Goal: Information Seeking & Learning: Learn about a topic

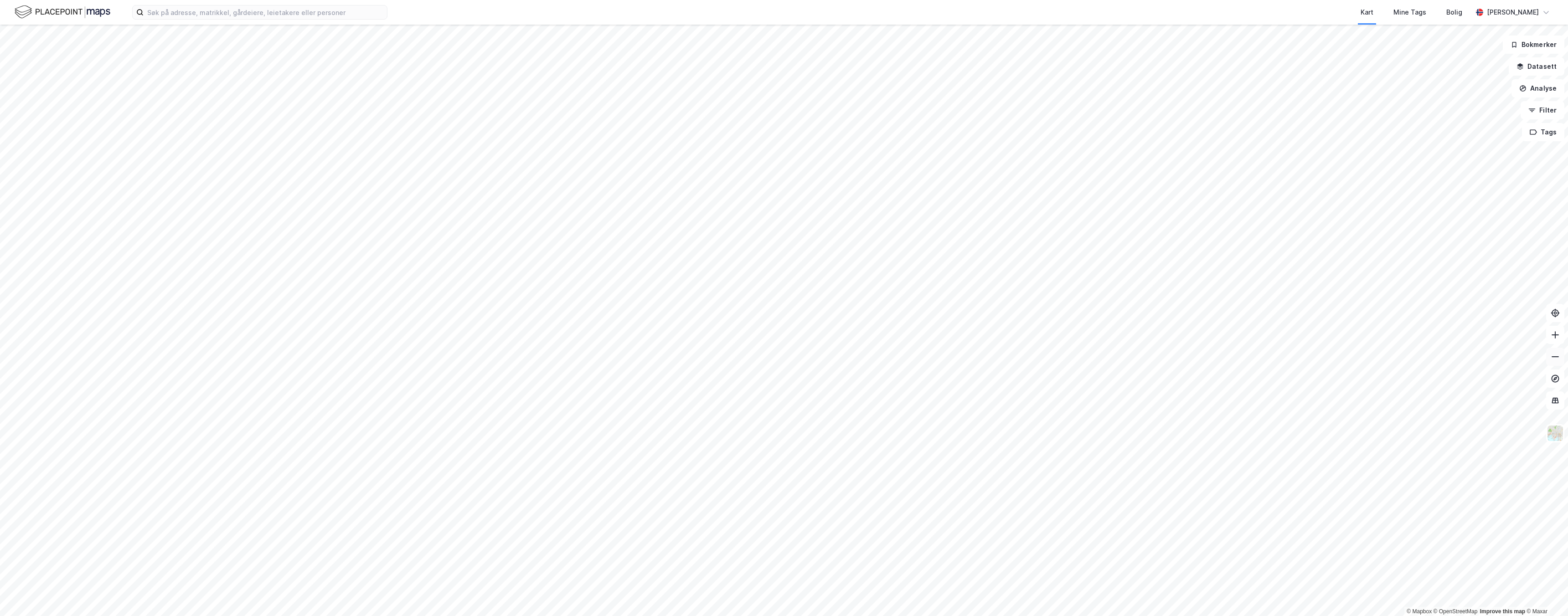
click at [1558, 362] on button at bounding box center [1555, 357] width 18 height 18
click at [1533, 111] on icon "button" at bounding box center [1532, 111] width 2 height 1
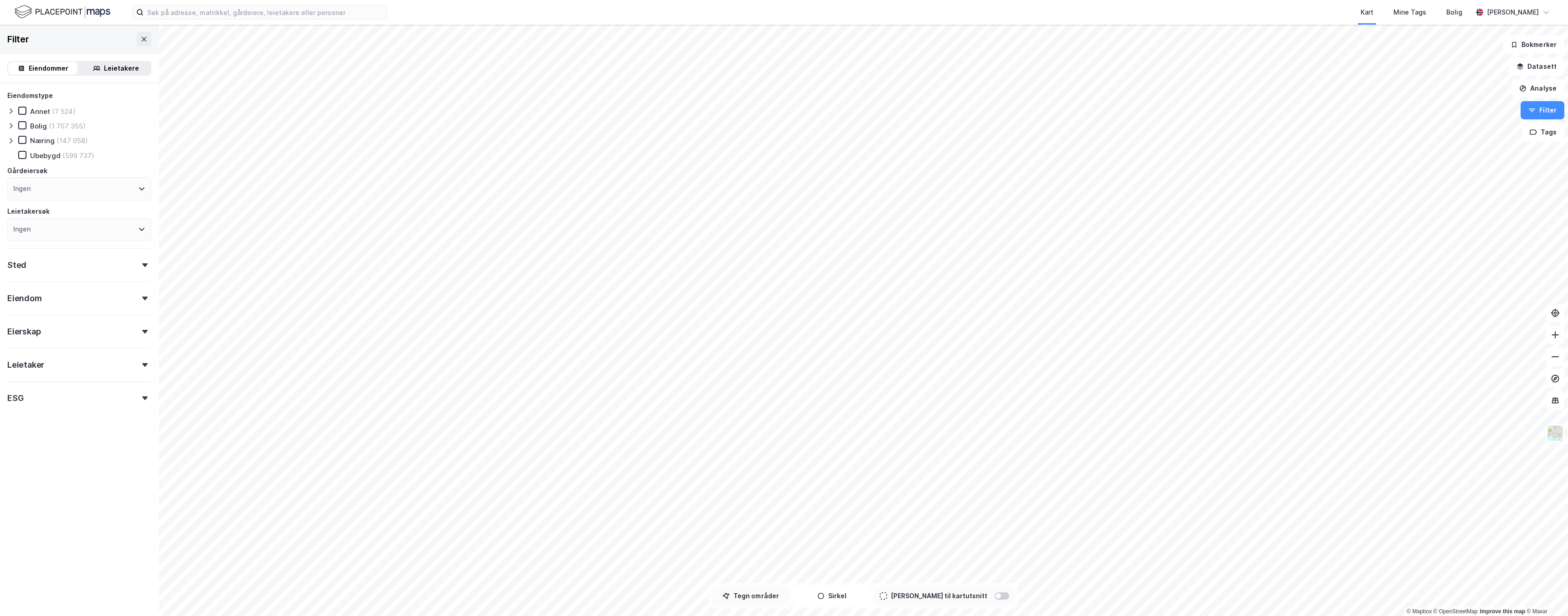
click at [776, 592] on button "Tegn områder" at bounding box center [751, 597] width 77 height 18
click at [880, 298] on div "629,9m" at bounding box center [880, 287] width 15 height 30
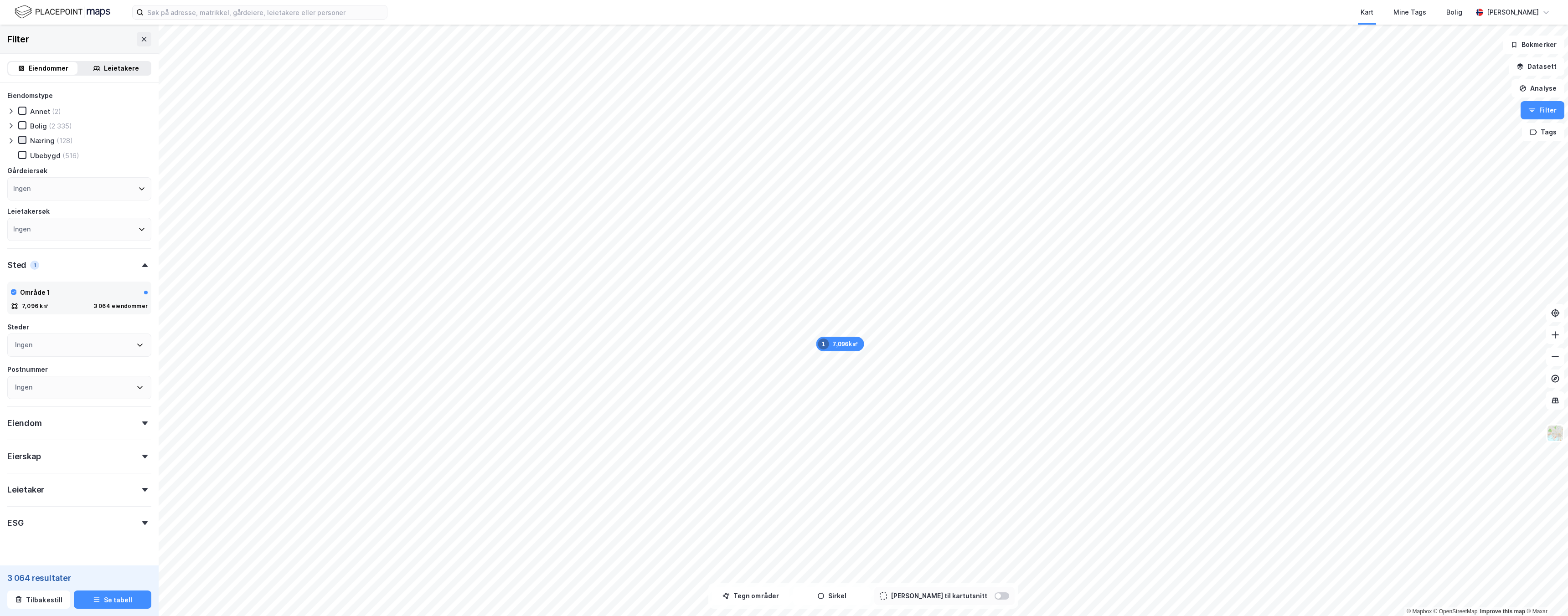
click at [24, 139] on icon at bounding box center [22, 140] width 6 height 6
click at [13, 142] on icon at bounding box center [11, 141] width 7 height 7
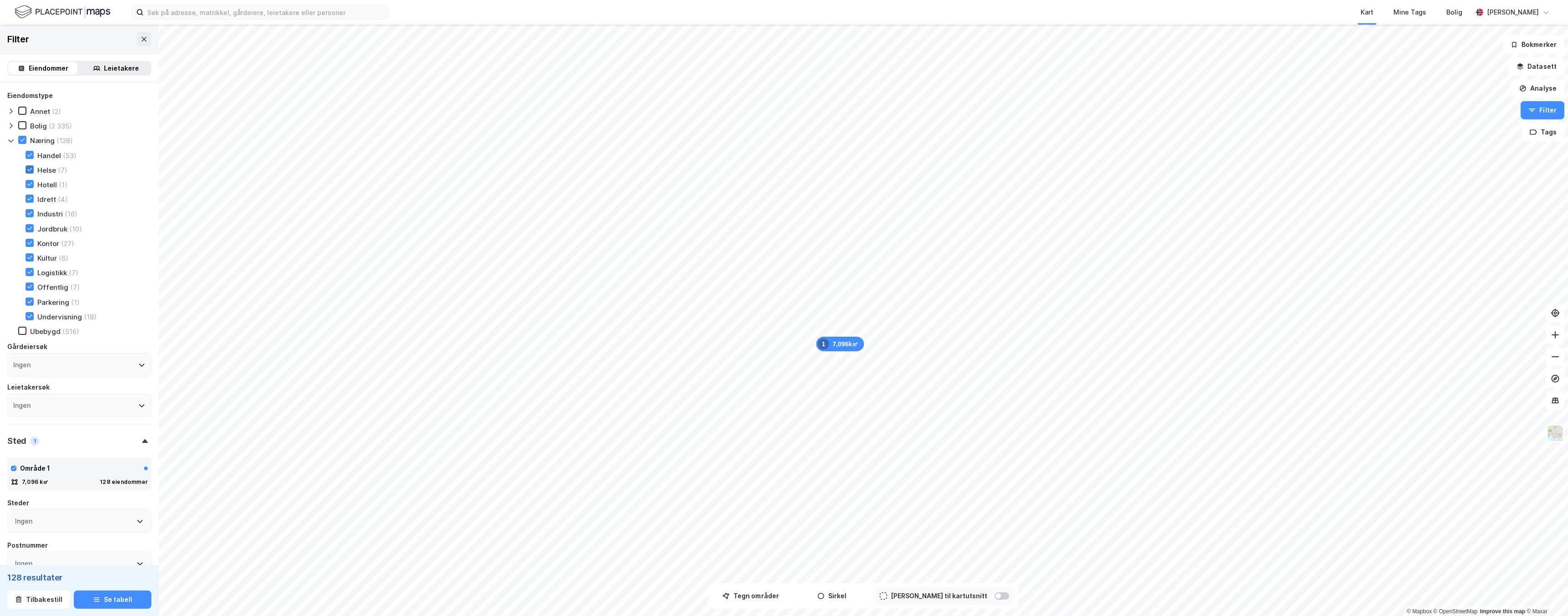
click at [27, 167] on icon at bounding box center [29, 169] width 6 height 6
click at [29, 259] on icon at bounding box center [30, 257] width 5 height 3
click at [33, 302] on div "Parkering (1)" at bounding box center [47, 302] width 65 height 9
click at [30, 289] on icon at bounding box center [29, 287] width 6 height 6
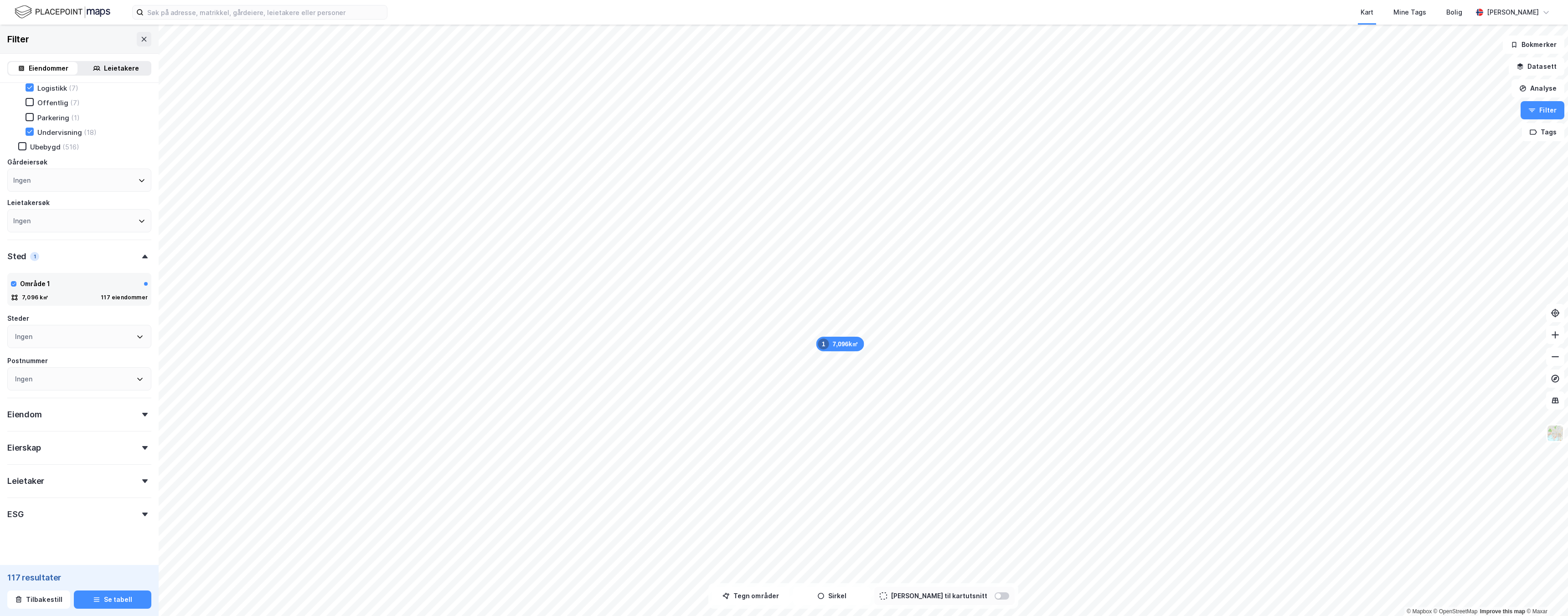
scroll to position [196, 0]
click at [51, 500] on div "ESG" at bounding box center [79, 499] width 144 height 26
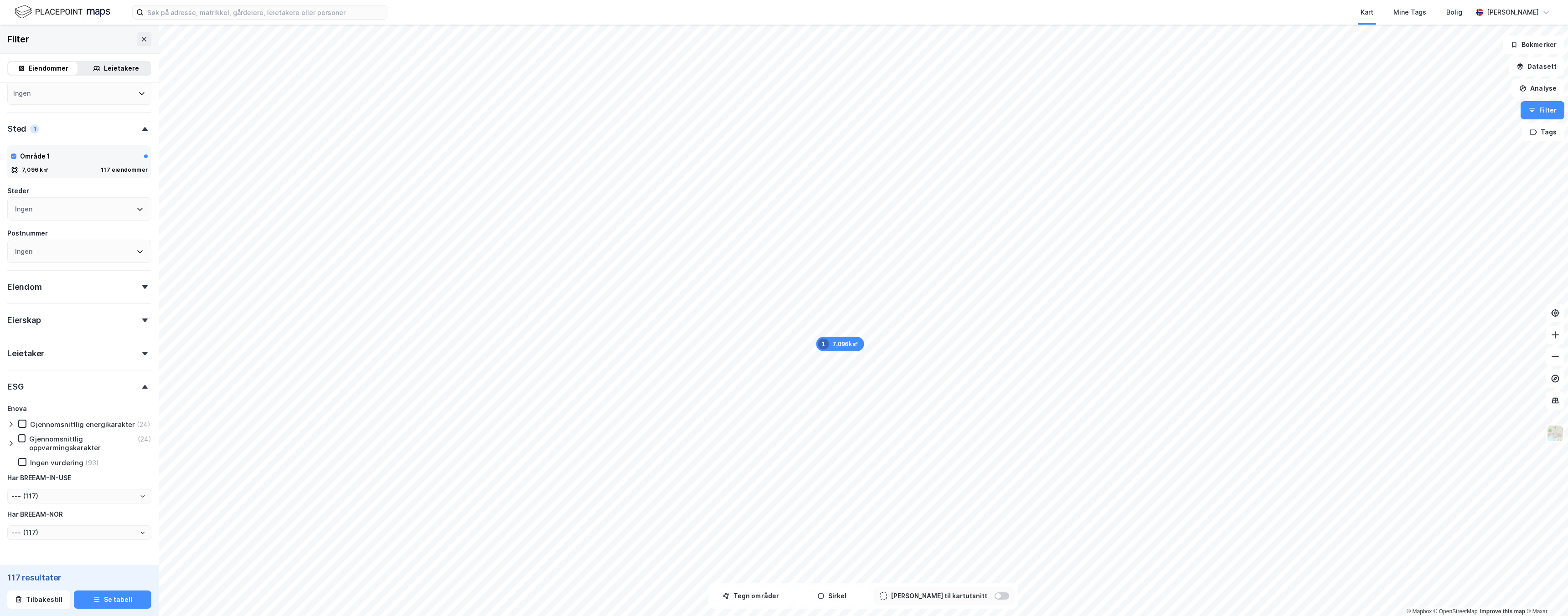
scroll to position [340, 0]
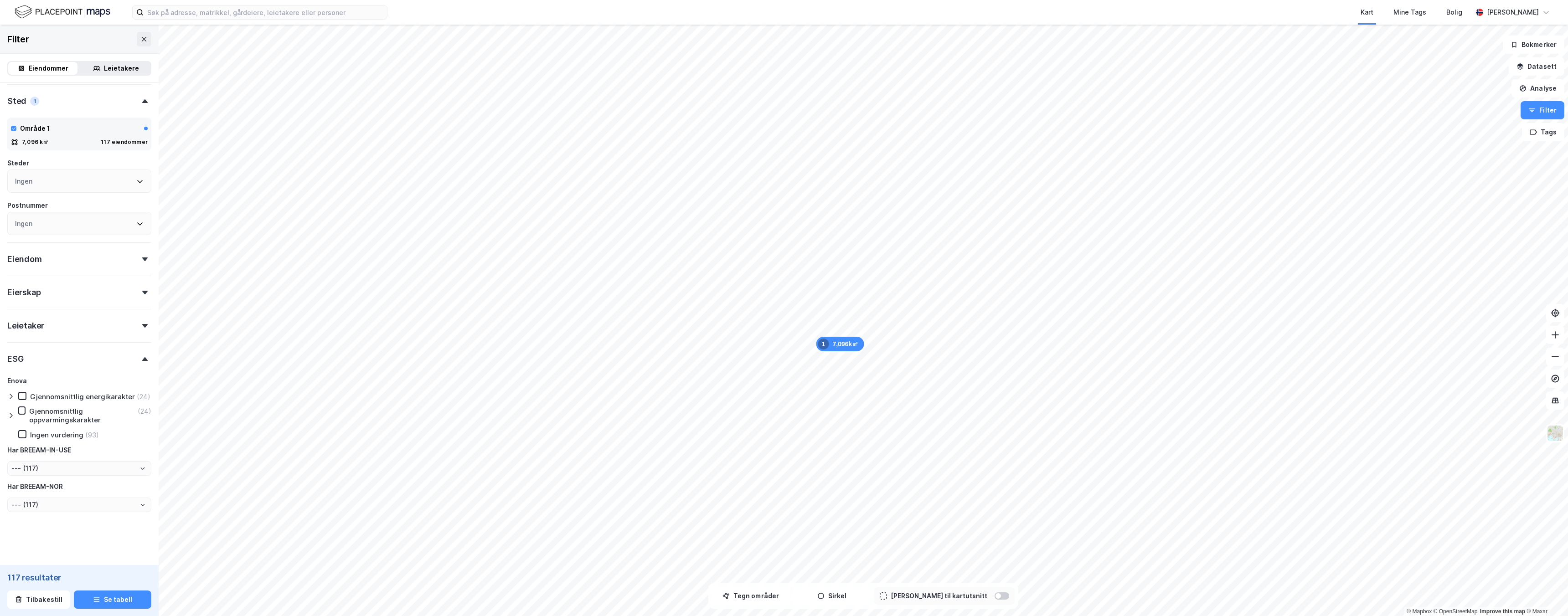
click at [79, 396] on div "Gjennomsnittlig energikarakter" at bounding box center [82, 397] width 105 height 9
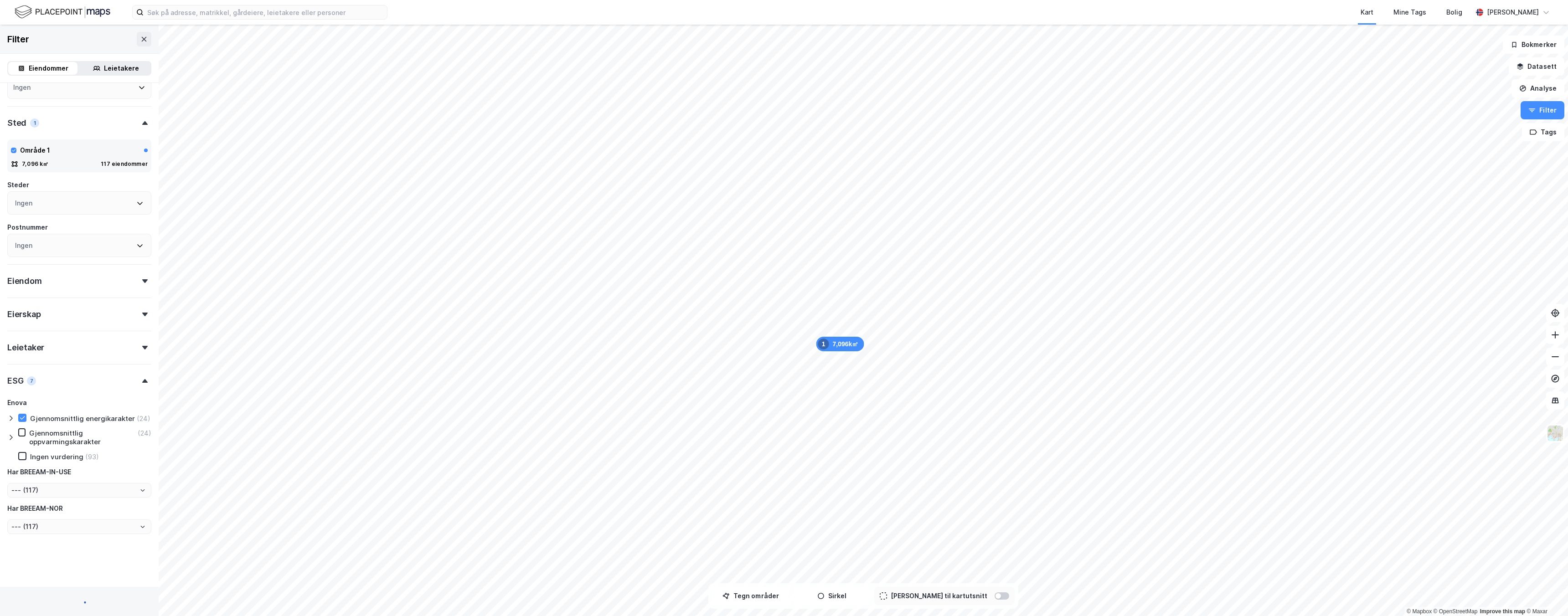
scroll to position [340, 0]
type input "--- (24)"
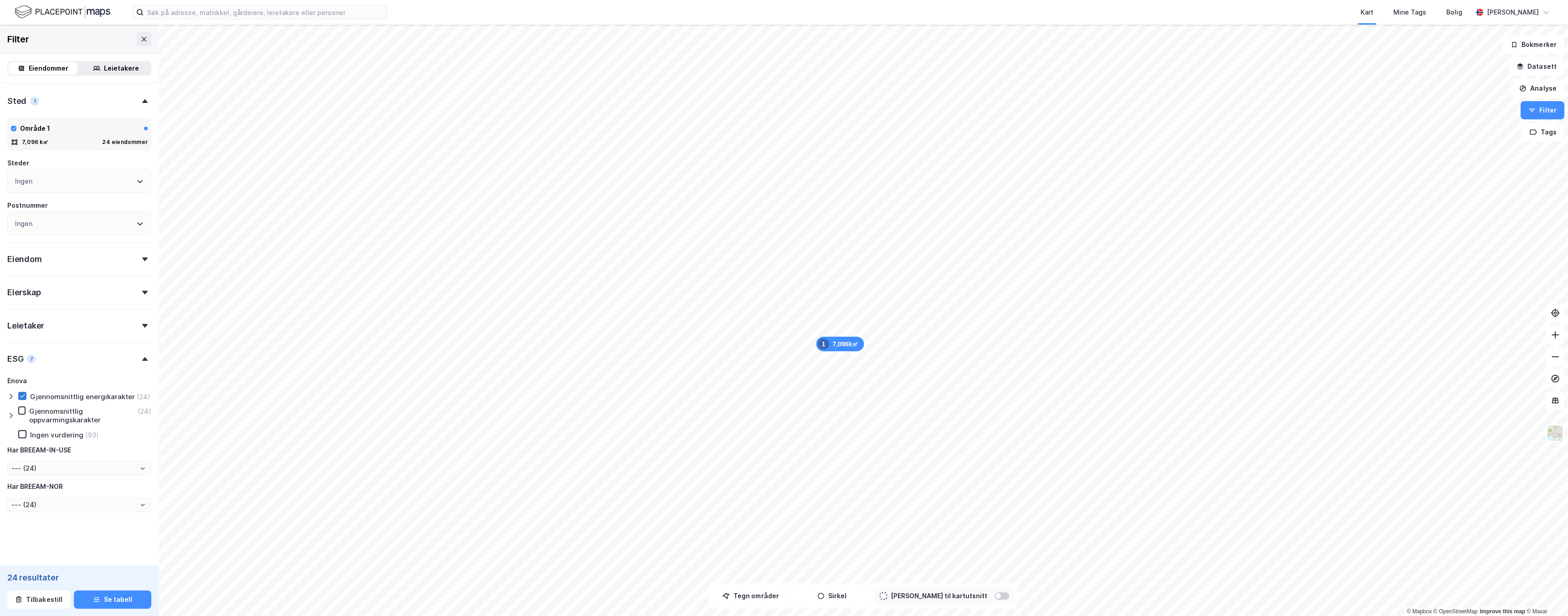
click at [23, 398] on icon at bounding box center [22, 396] width 6 height 6
type input "--- (117)"
click at [13, 397] on icon at bounding box center [11, 396] width 7 height 7
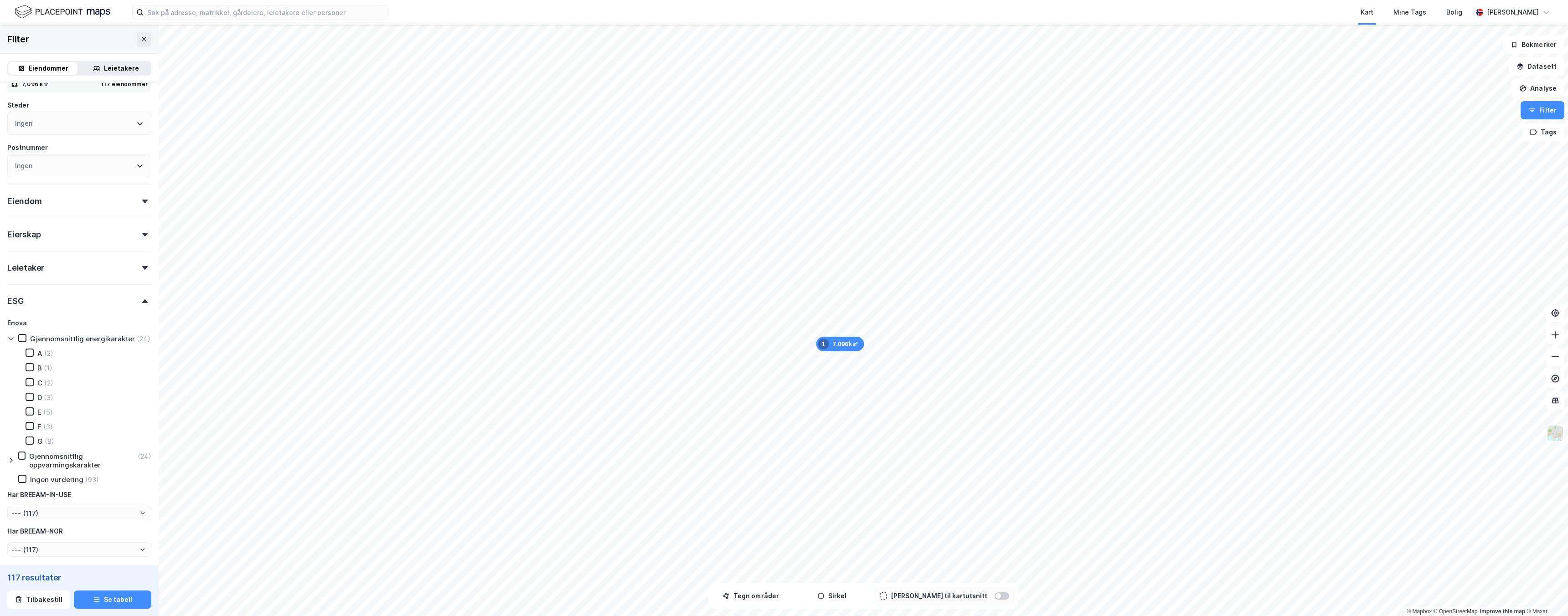
scroll to position [410, 0]
click at [29, 430] on icon at bounding box center [30, 429] width 5 height 3
click at [29, 416] on icon at bounding box center [29, 414] width 6 height 6
type input "--- (8)"
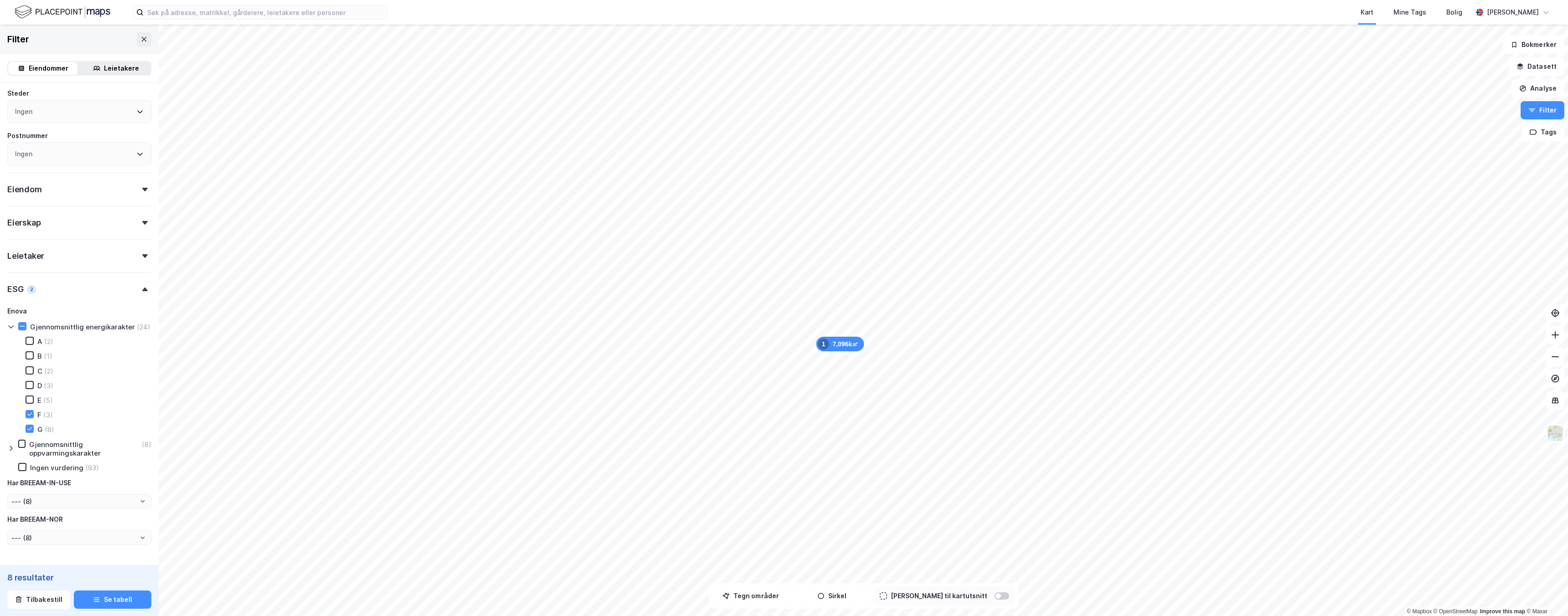
type input "--- (11)"
click at [28, 406] on div "A (2) B (1) C (2) D (3) E (5) F (3) G (8)" at bounding box center [83, 385] width 137 height 97
click at [28, 398] on icon at bounding box center [29, 399] width 6 height 6
type input "--- (16)"
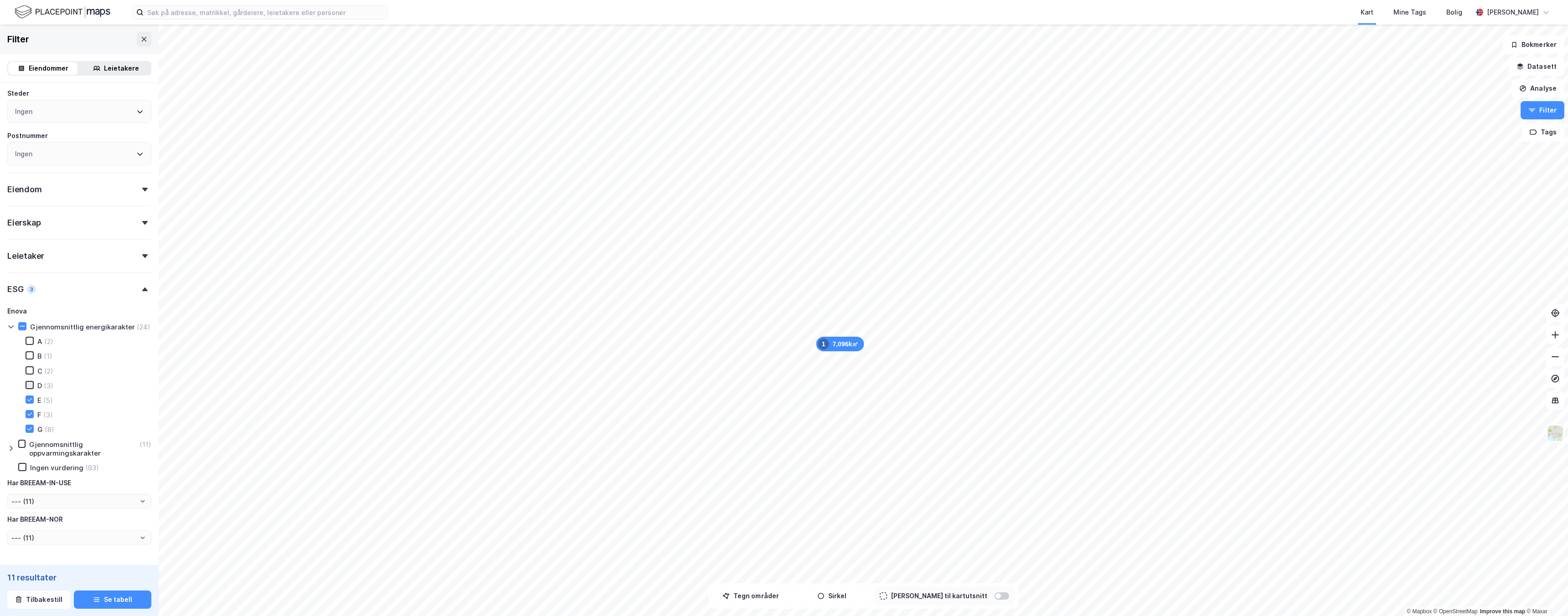
type input "--- (16)"
click at [30, 382] on icon at bounding box center [29, 385] width 6 height 6
type input "--- (19)"
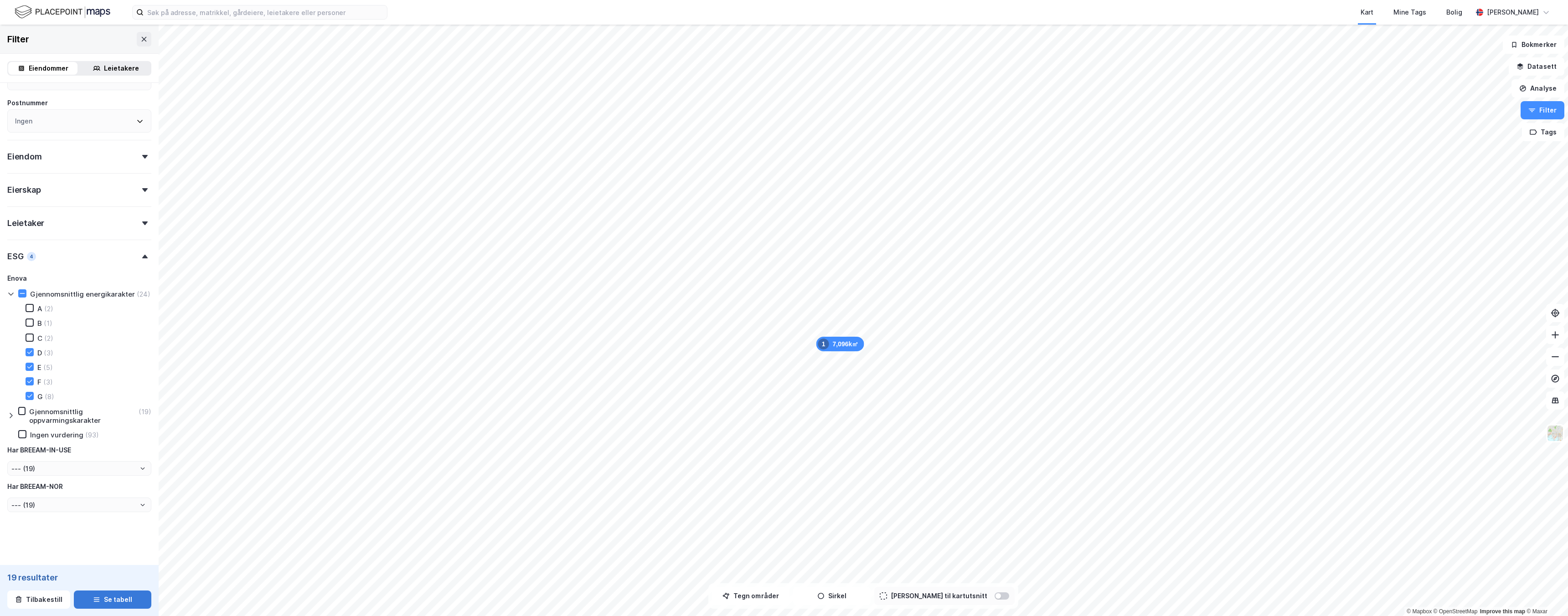
click at [121, 596] on button "Se tabell" at bounding box center [112, 600] width 77 height 18
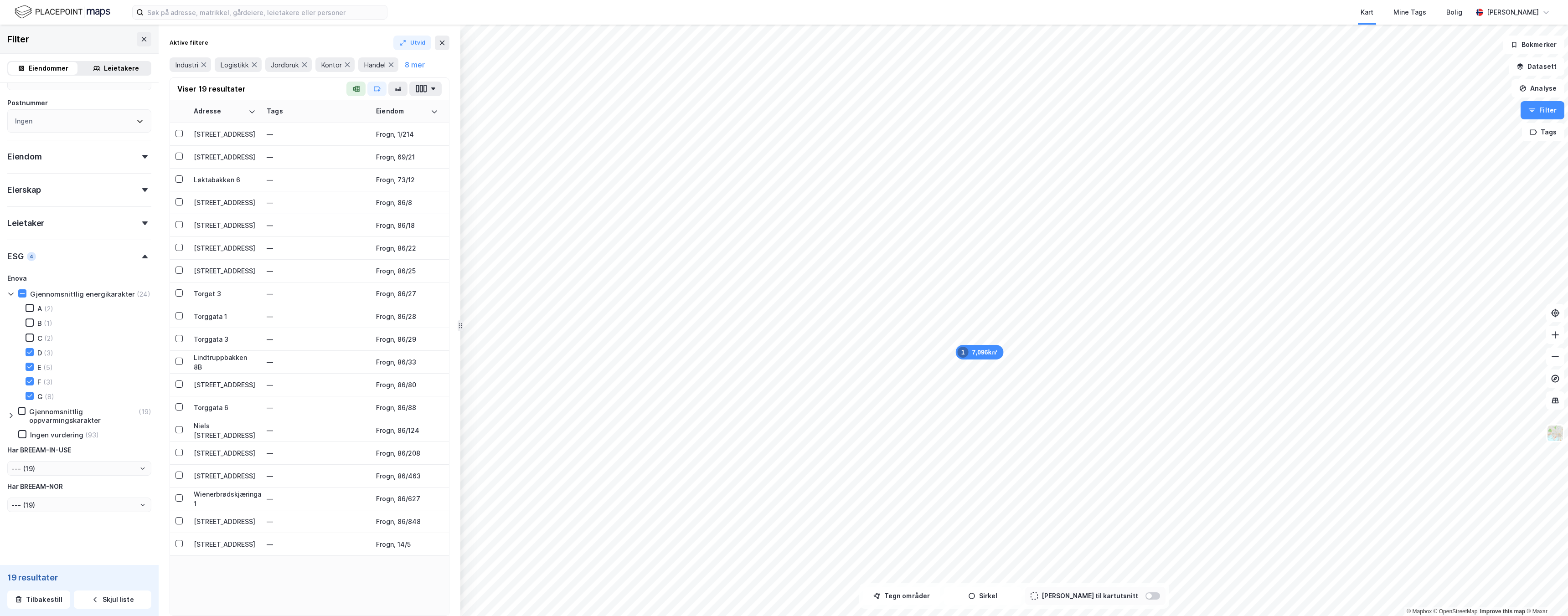
click at [449, 337] on div "7,096k㎡ 1 © Mapbox © OpenStreetMap Improve this map © Maxar Filter Eiendommer L…" at bounding box center [784, 320] width 1568 height 592
drag, startPoint x: 460, startPoint y: 326, endPoint x: 877, endPoint y: 359, distance: 418.3
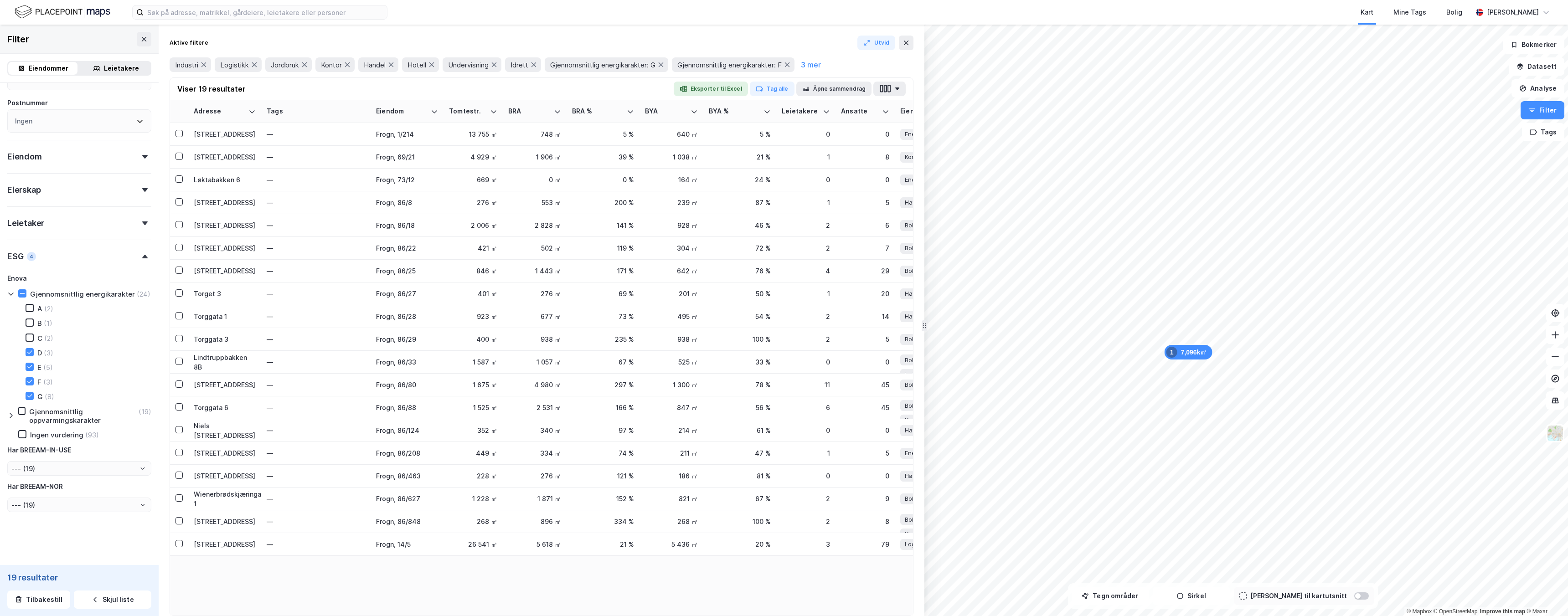
drag, startPoint x: 877, startPoint y: 327, endPoint x: 907, endPoint y: 329, distance: 30.1
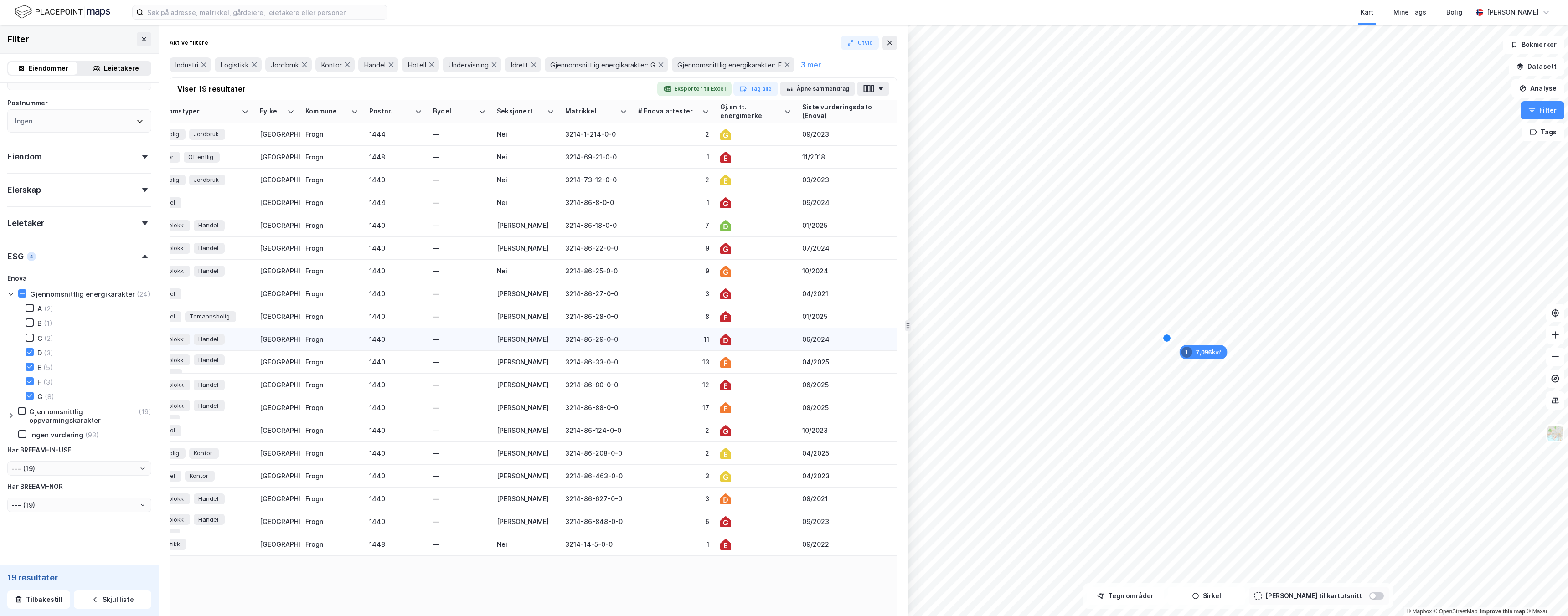
scroll to position [0, 771]
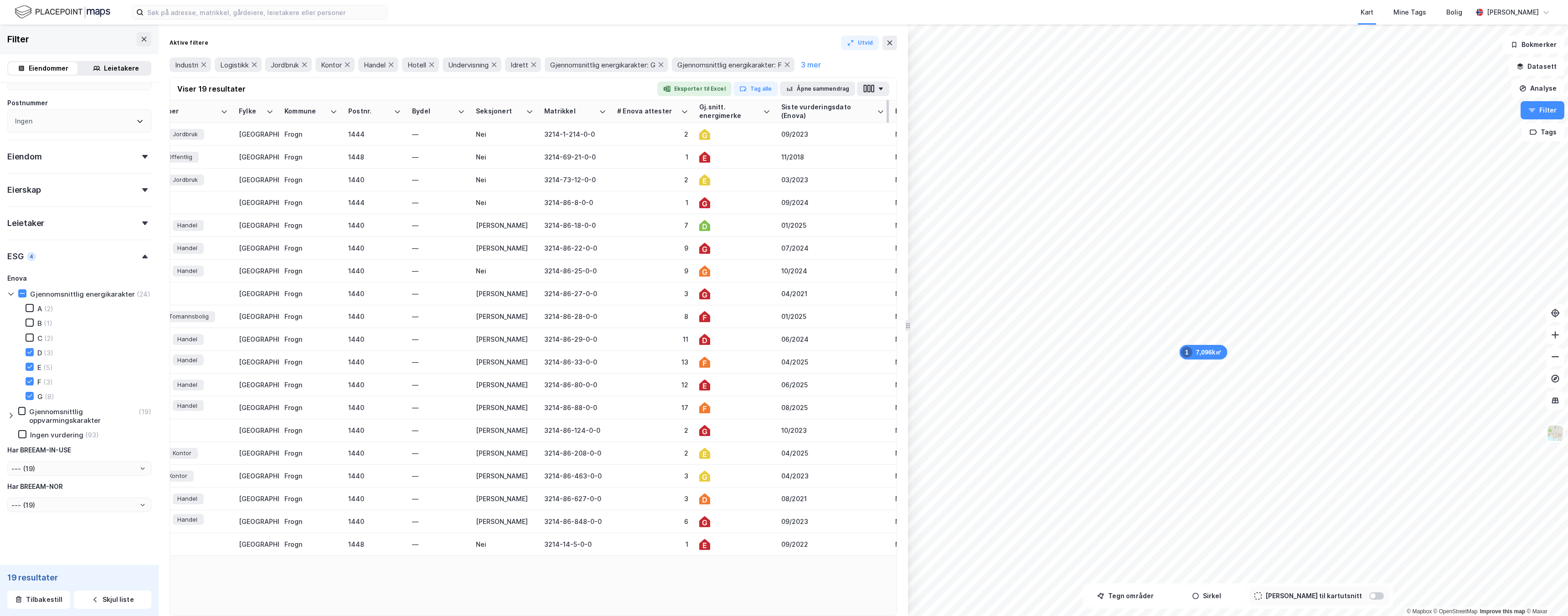
drag, startPoint x: 729, startPoint y: 105, endPoint x: 821, endPoint y: 108, distance: 92.0
click at [874, 92] on icon "button" at bounding box center [872, 88] width 3 height 8
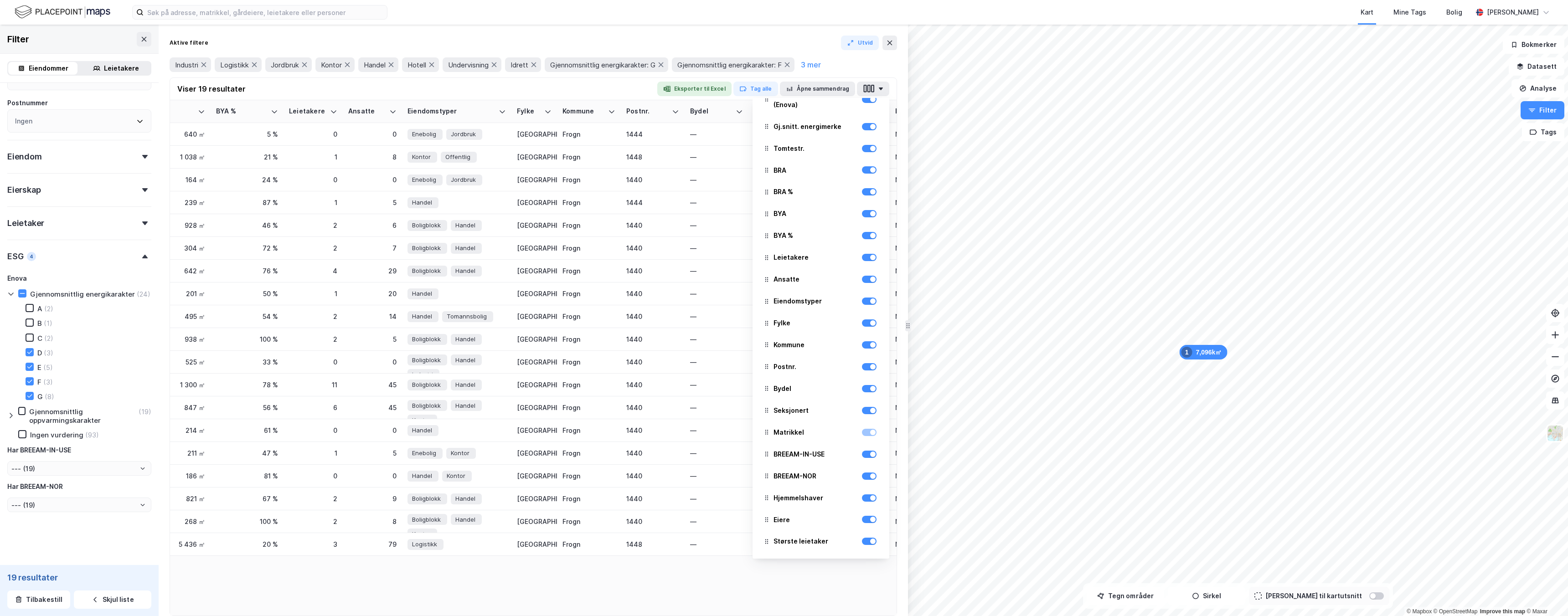
scroll to position [0, 0]
click at [558, 563] on div "Adresse Tags Eiendom # Enova attester Siste vurderingsdato (Enova) Gj.snitt. en…" at bounding box center [533, 358] width 727 height 516
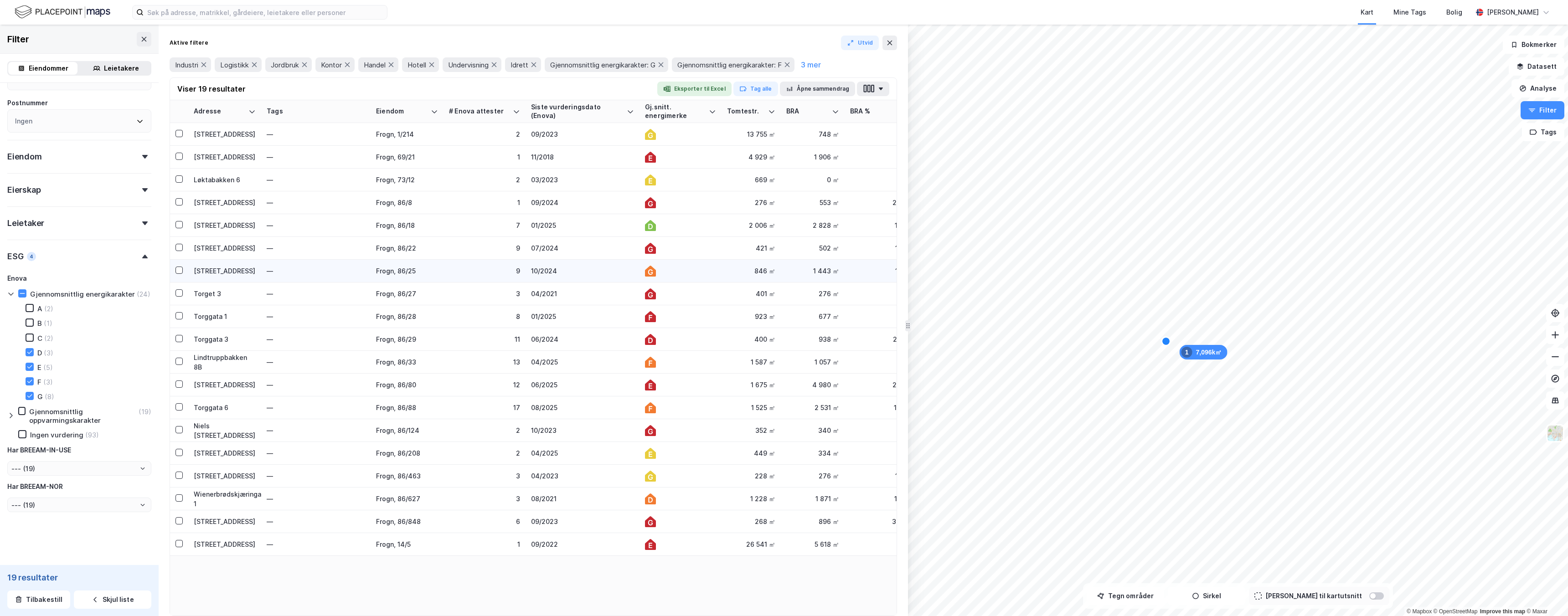
click at [609, 280] on td "10/2024" at bounding box center [582, 271] width 114 height 23
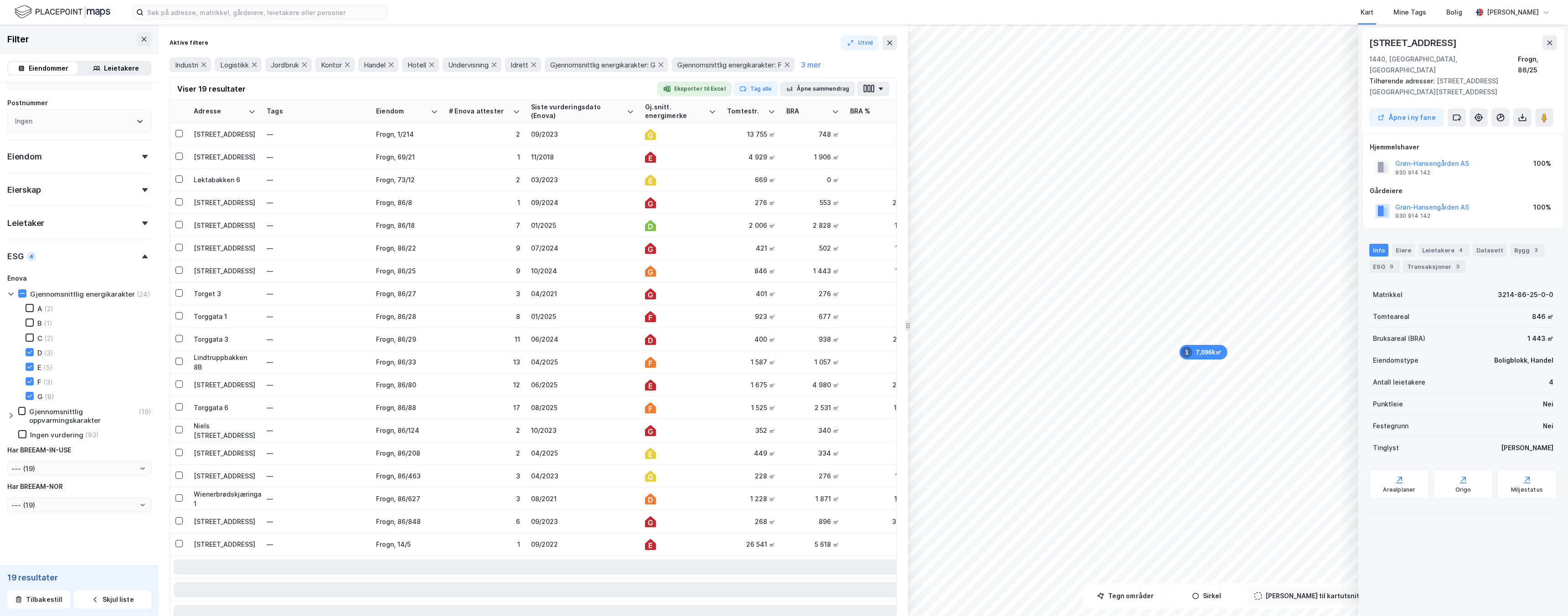
scroll to position [443, 0]
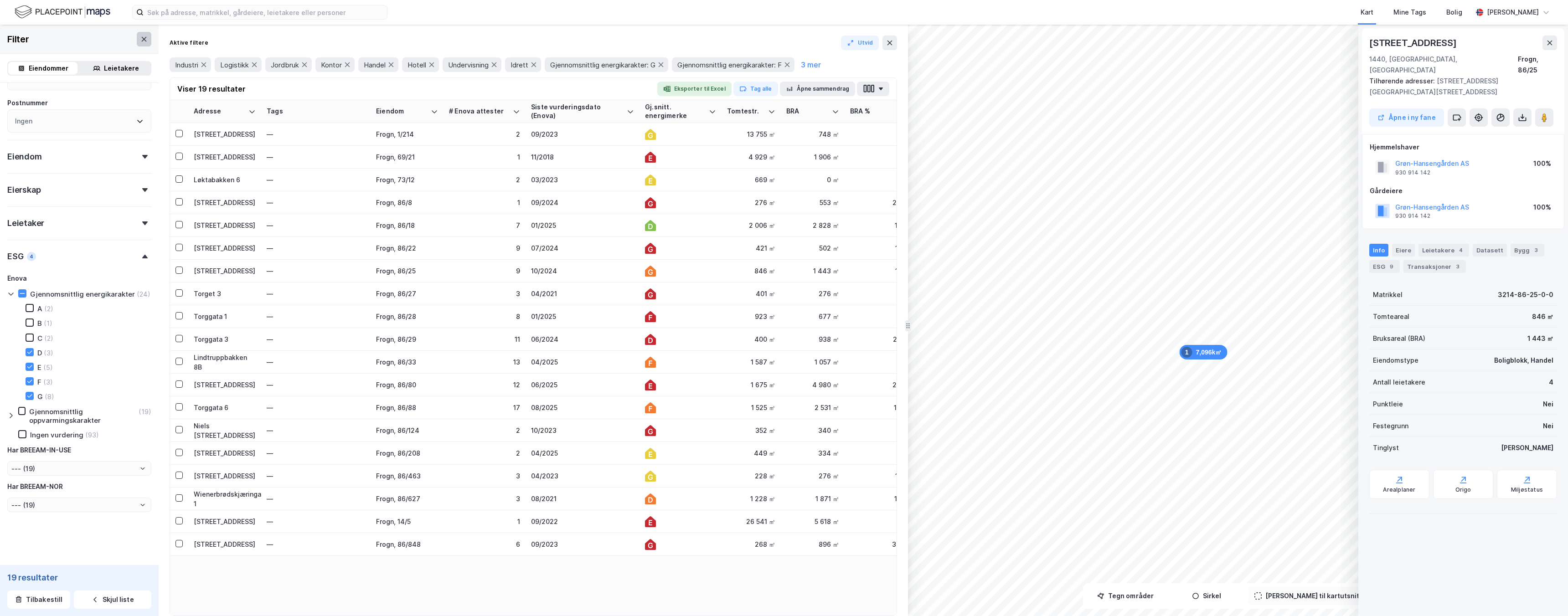
click at [144, 40] on icon at bounding box center [144, 39] width 7 height 7
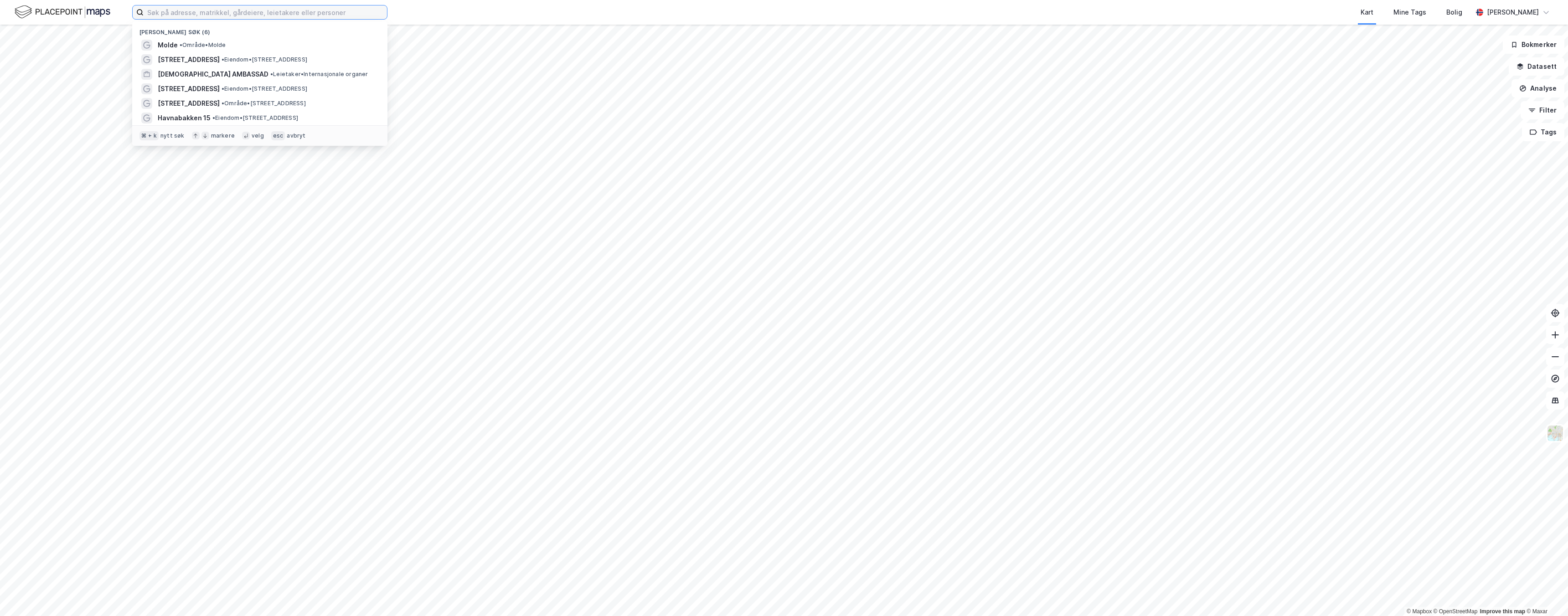
click at [180, 12] on input at bounding box center [265, 12] width 243 height 13
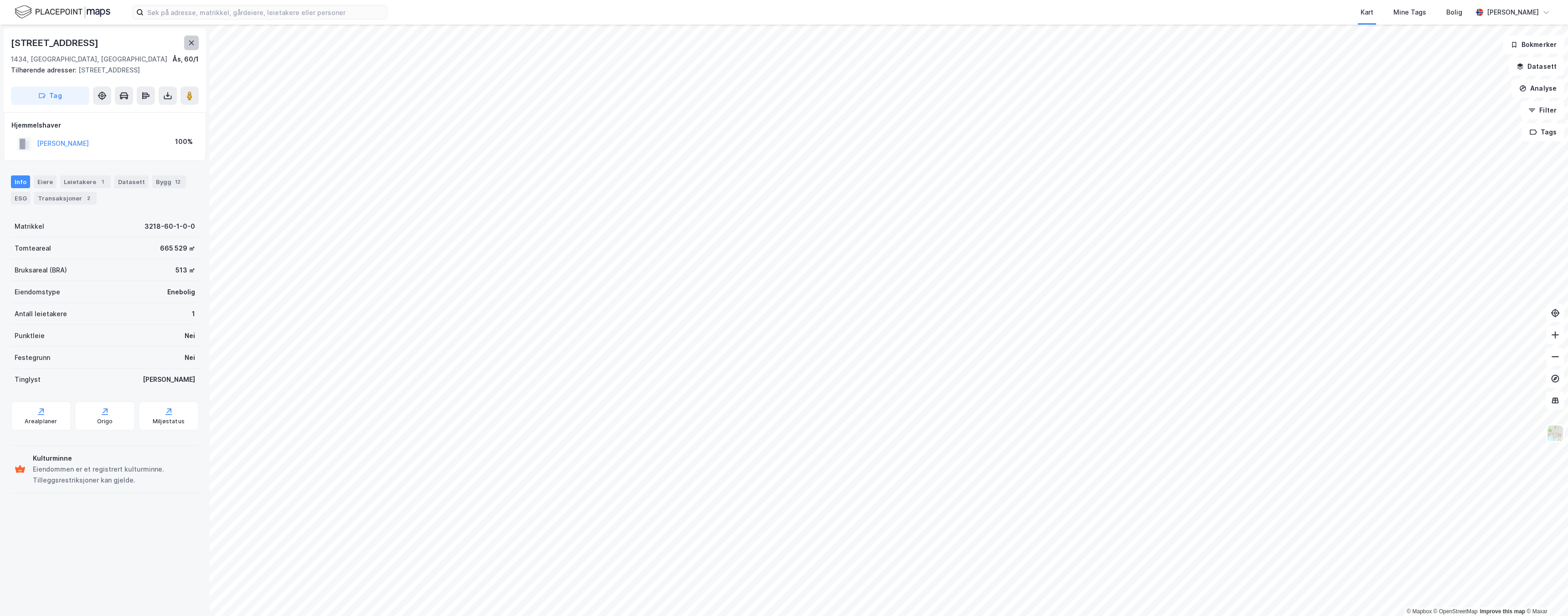
click at [194, 44] on icon at bounding box center [192, 43] width 7 height 7
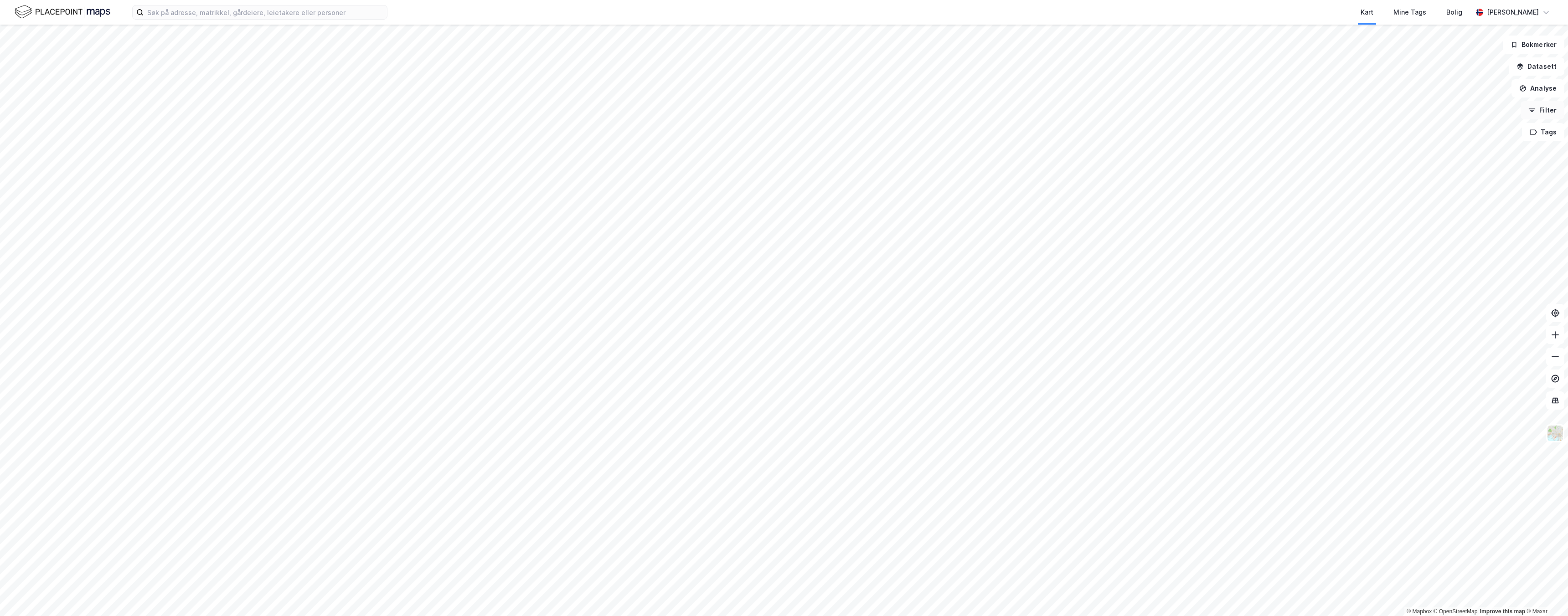
click at [1541, 103] on button "Filter" at bounding box center [1542, 110] width 44 height 18
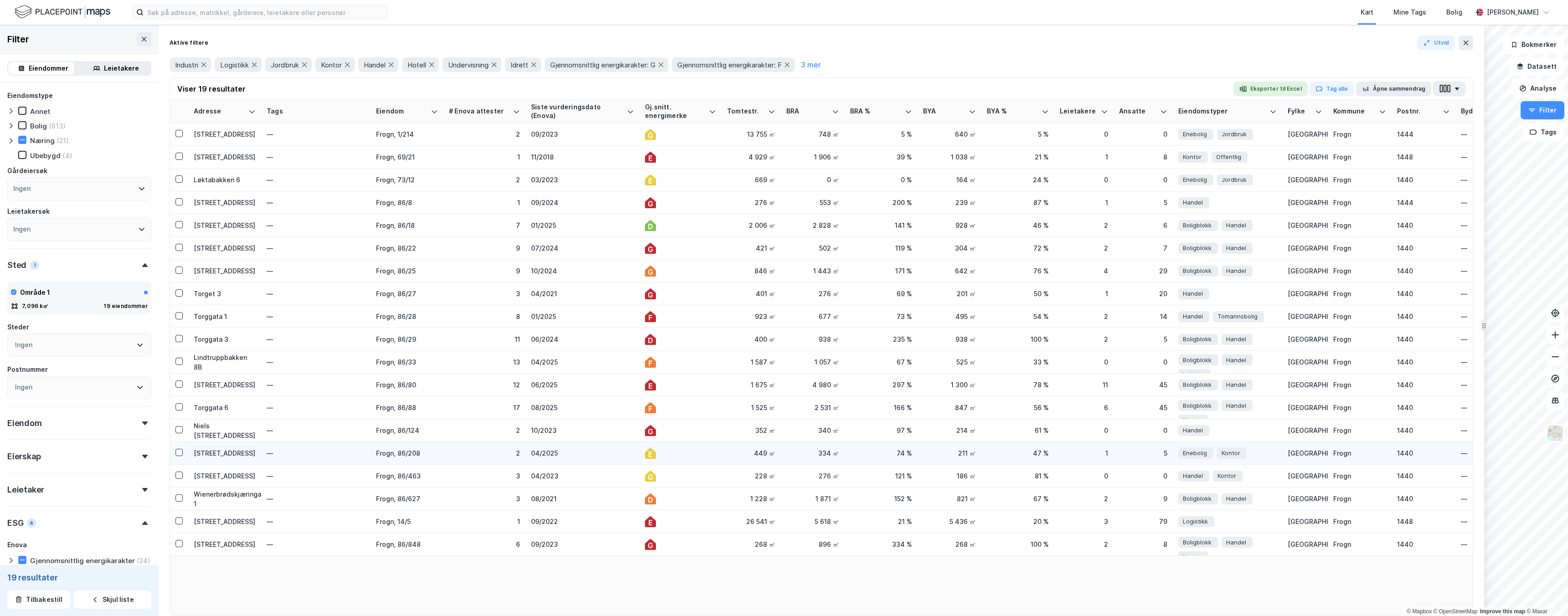
drag, startPoint x: 906, startPoint y: 327, endPoint x: 1483, endPoint y: 464, distance: 593.0
